Goal: Task Accomplishment & Management: Manage account settings

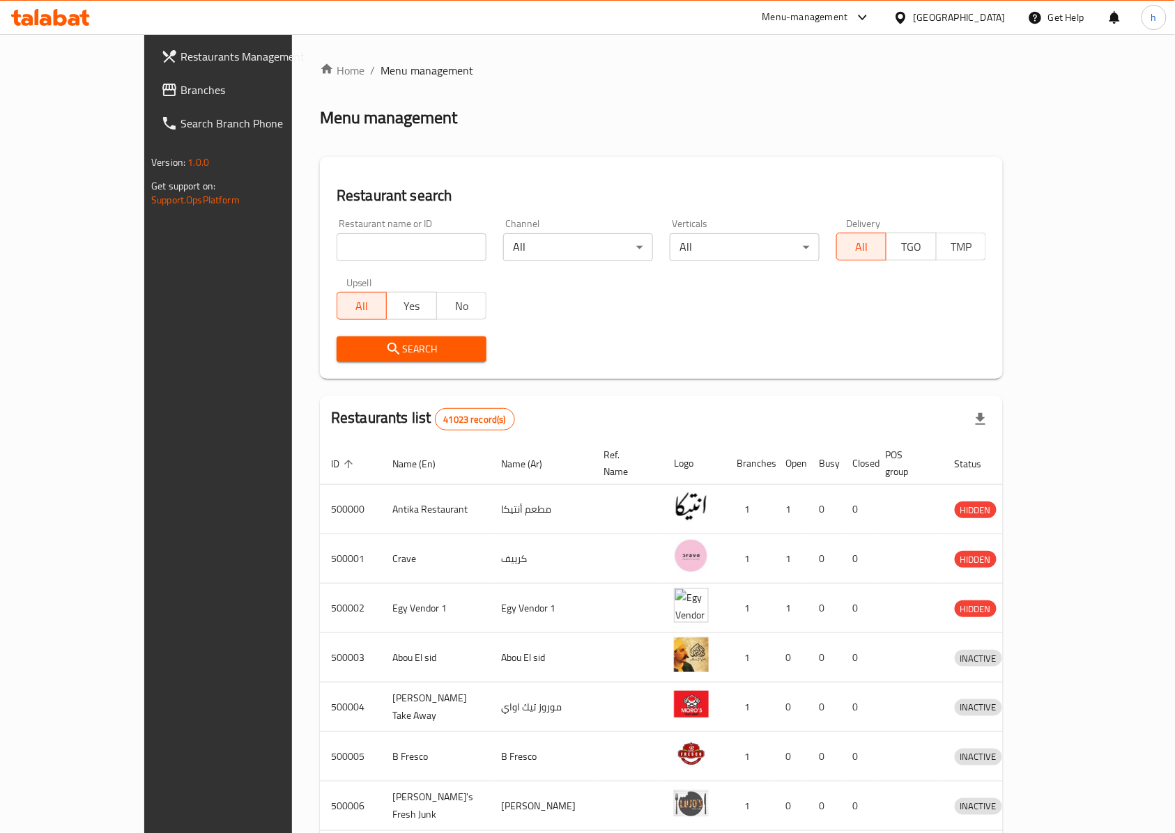
click at [1016, 28] on div "Get Help" at bounding box center [1055, 17] width 79 height 33
click at [1004, 21] on div "[GEOGRAPHIC_DATA]" at bounding box center [959, 17] width 92 height 15
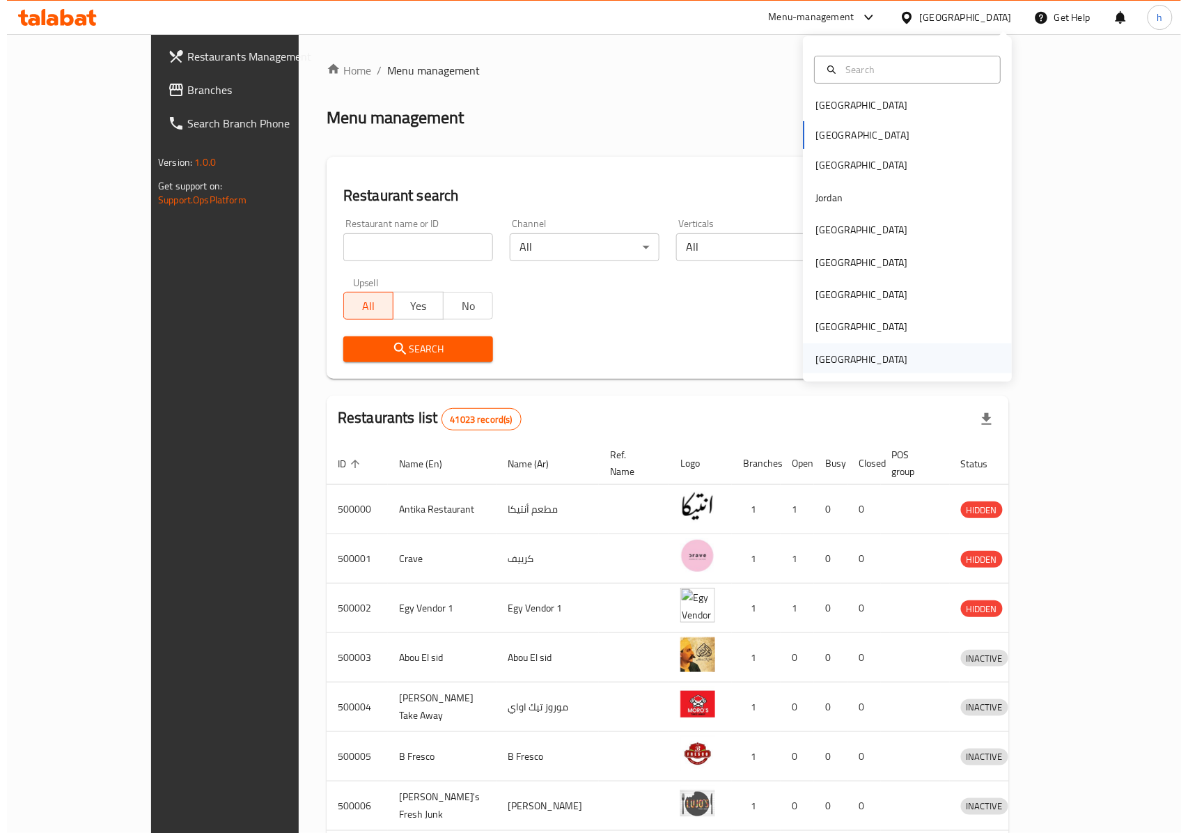
scroll to position [7, 0]
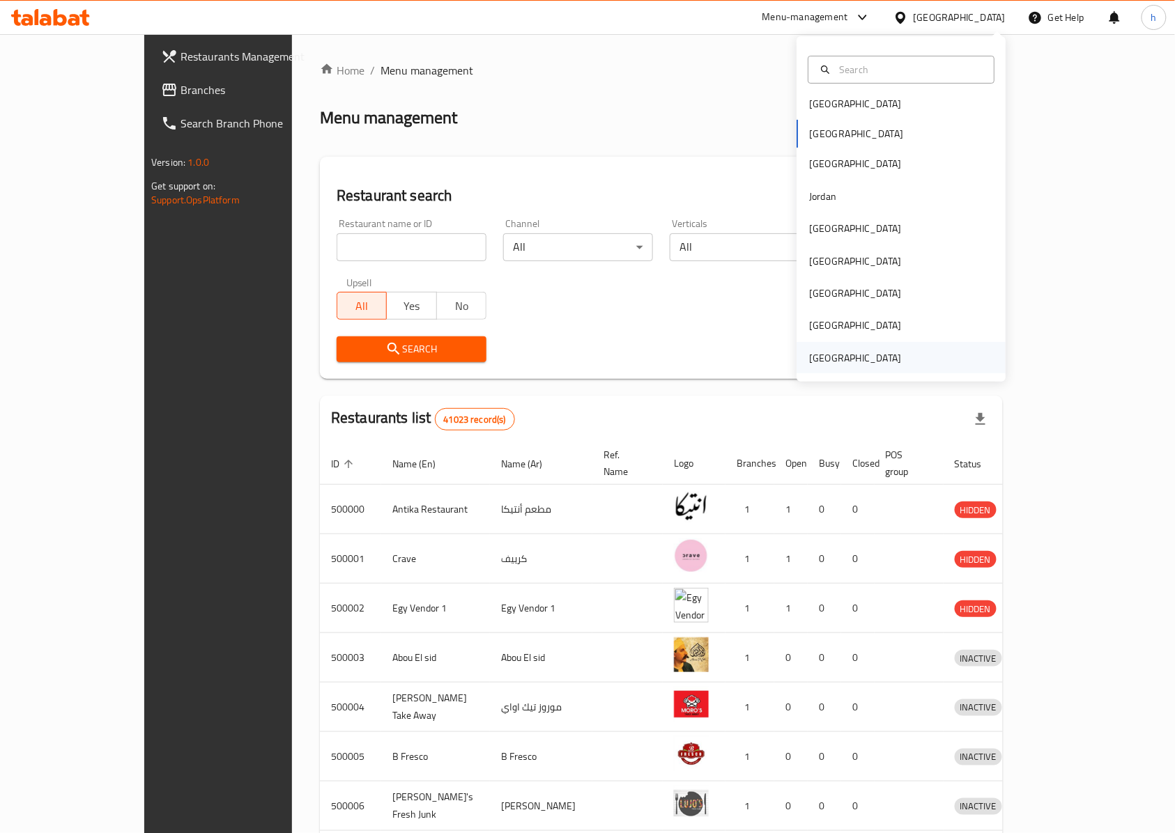
click at [899, 359] on div "[GEOGRAPHIC_DATA]" at bounding box center [900, 358] width 209 height 32
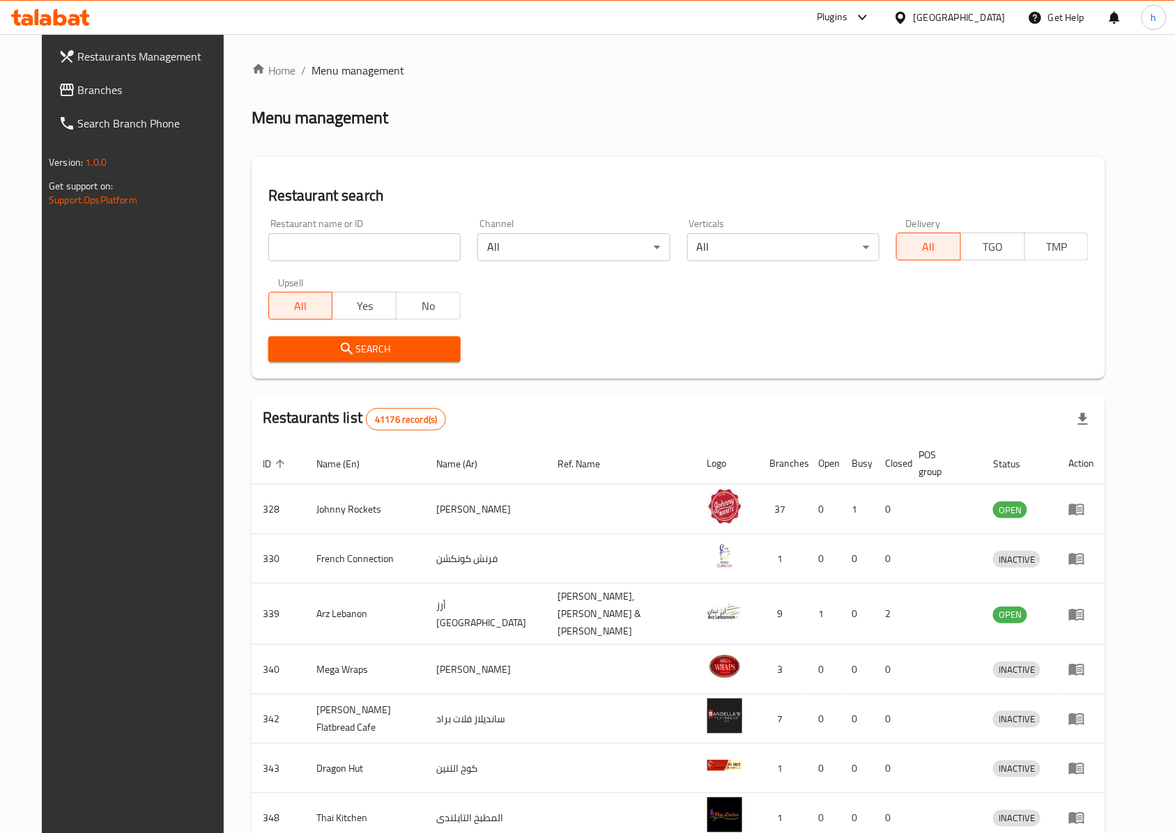
click at [376, 251] on input "search" at bounding box center [364, 247] width 192 height 28
paste input "776775"
type input "776775"
click button "Search" at bounding box center [364, 349] width 192 height 26
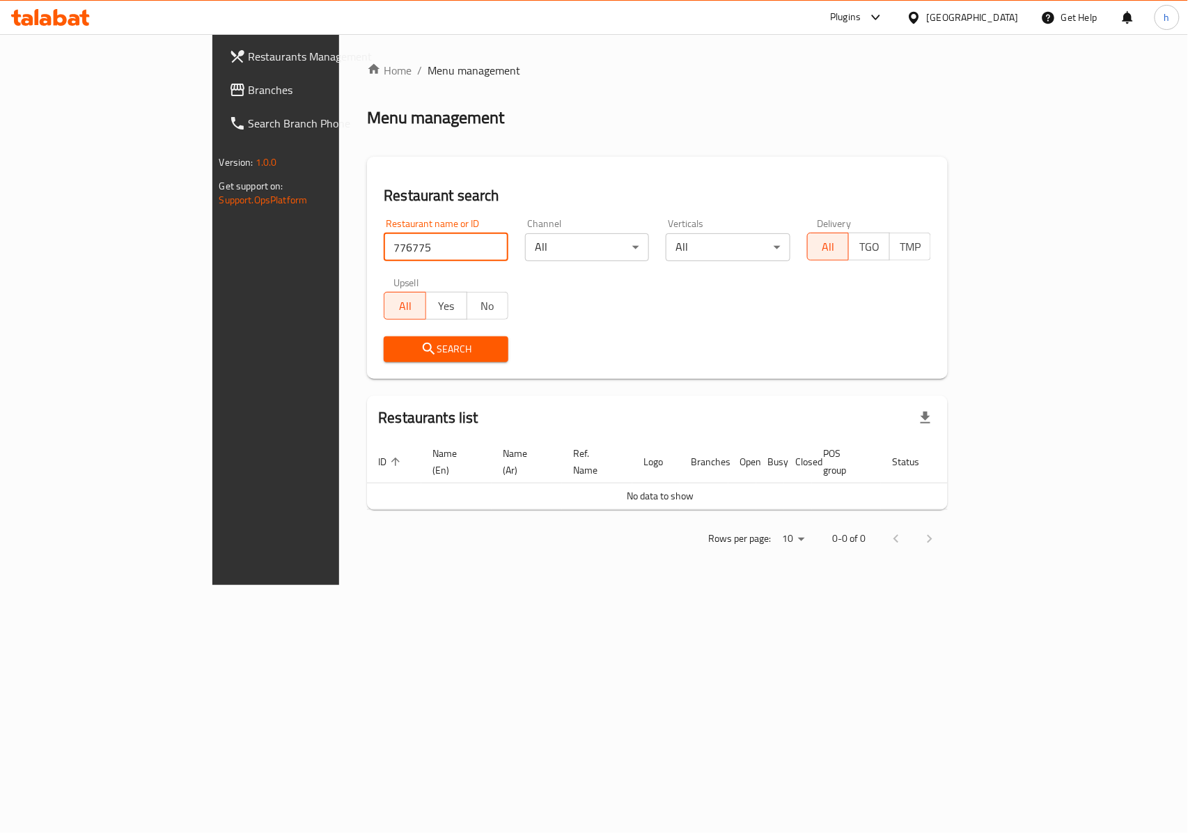
click at [249, 93] on span "Branches" at bounding box center [324, 90] width 151 height 17
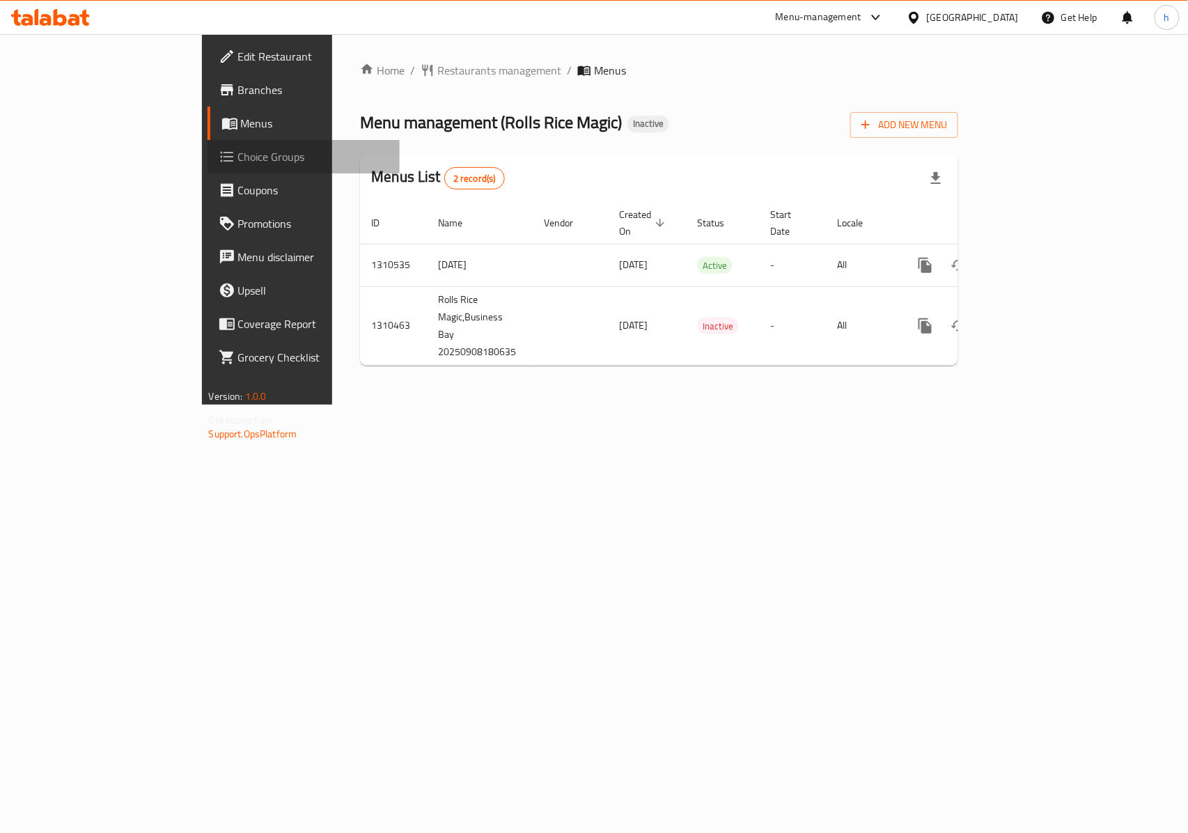
click at [238, 162] on span "Choice Groups" at bounding box center [313, 156] width 151 height 17
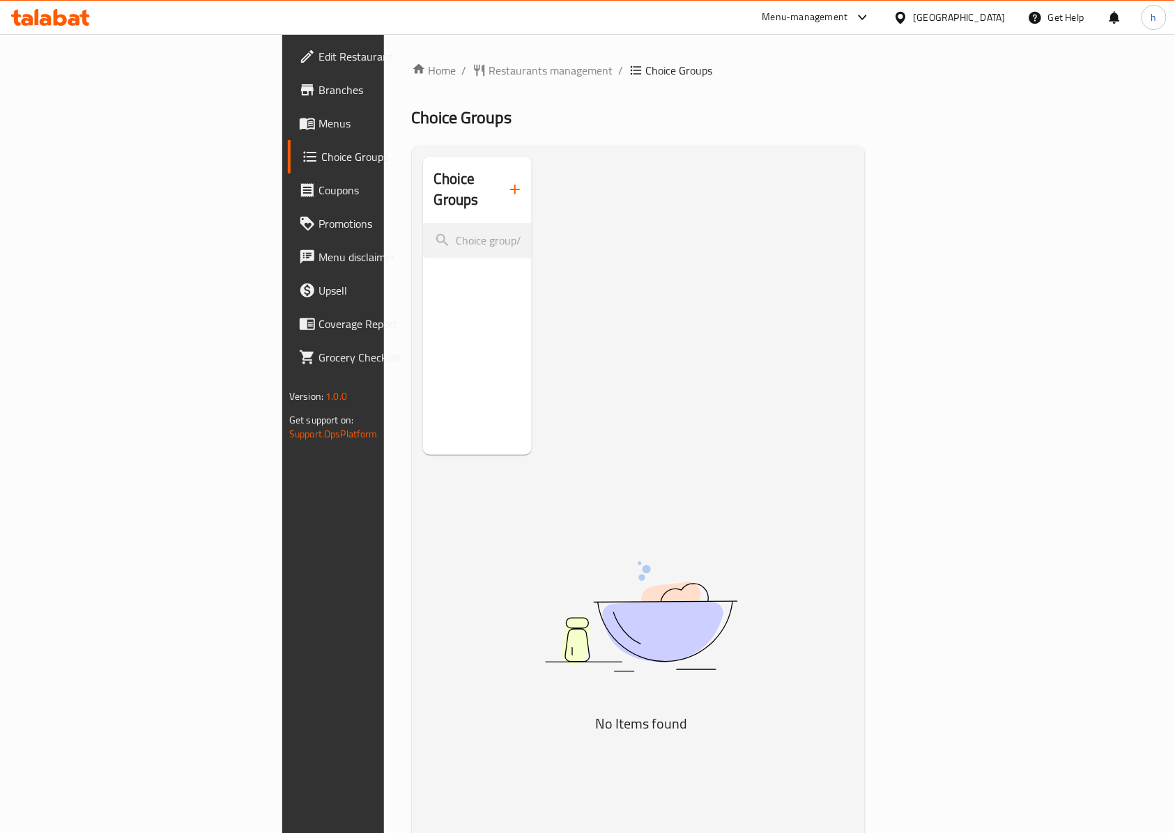
click at [318, 123] on span "Menus" at bounding box center [392, 123] width 149 height 17
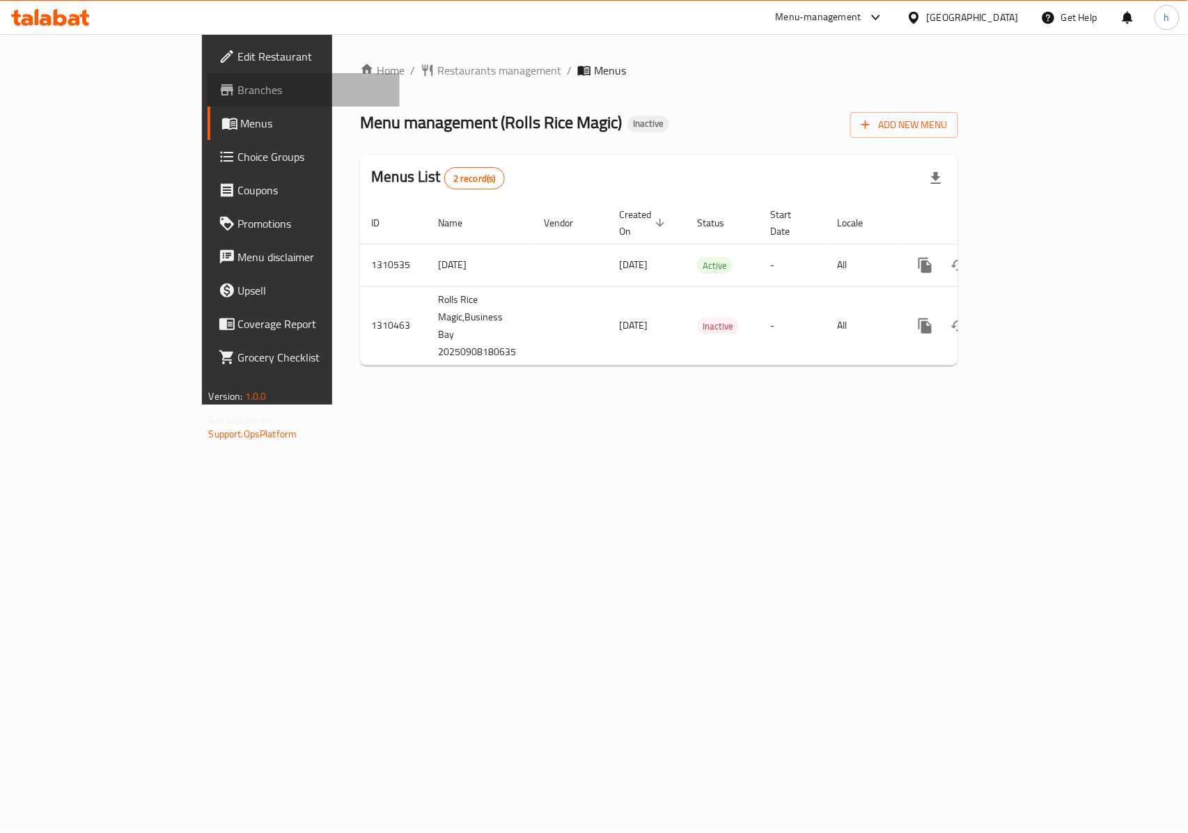
click at [238, 92] on span "Branches" at bounding box center [313, 90] width 151 height 17
